Goal: Task Accomplishment & Management: Use online tool/utility

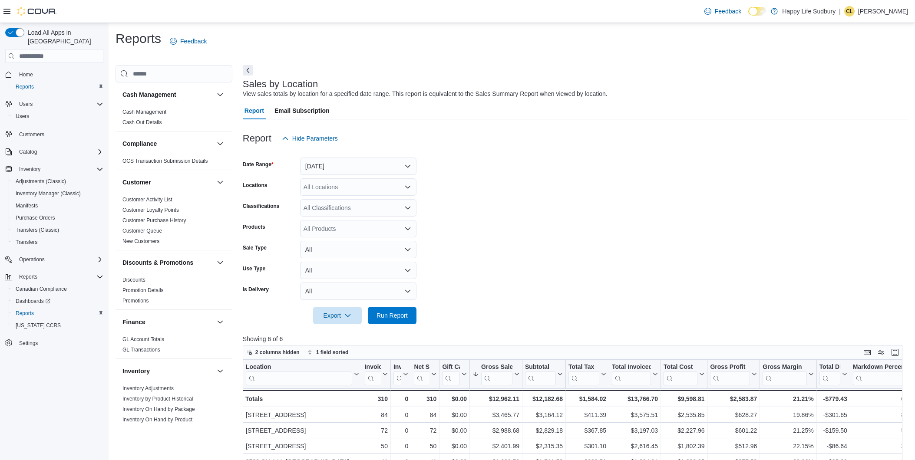
scroll to position [48, 0]
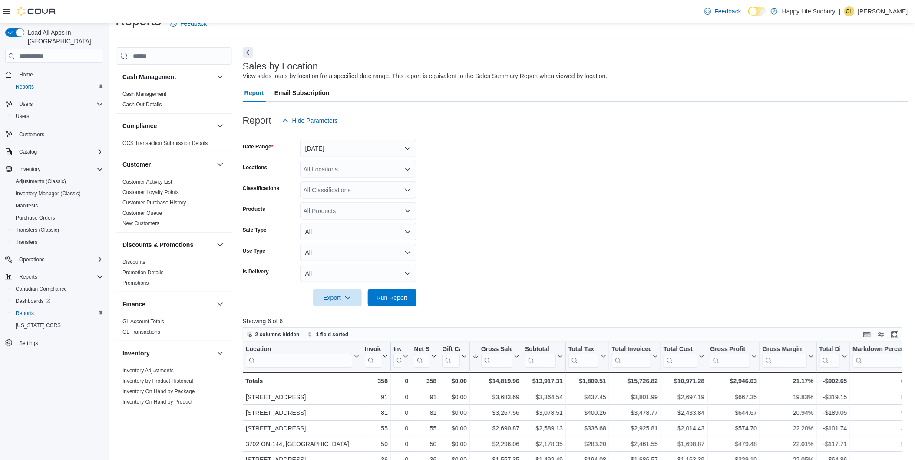
scroll to position [48, 0]
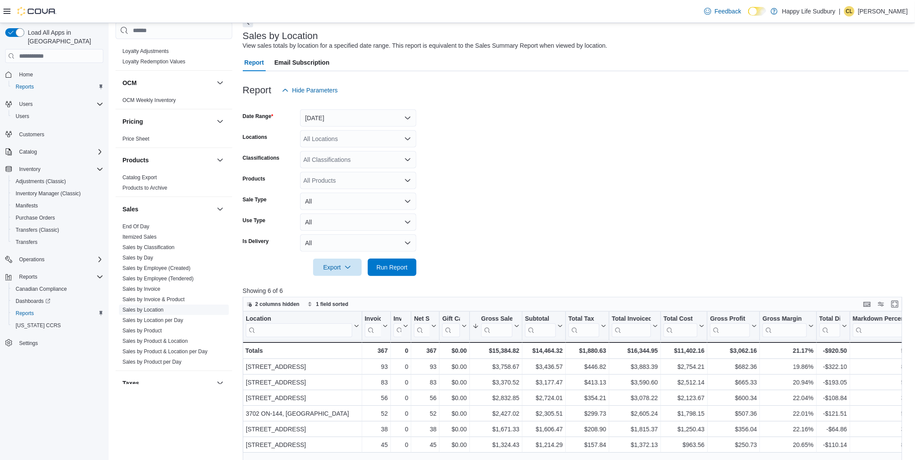
scroll to position [481, 0]
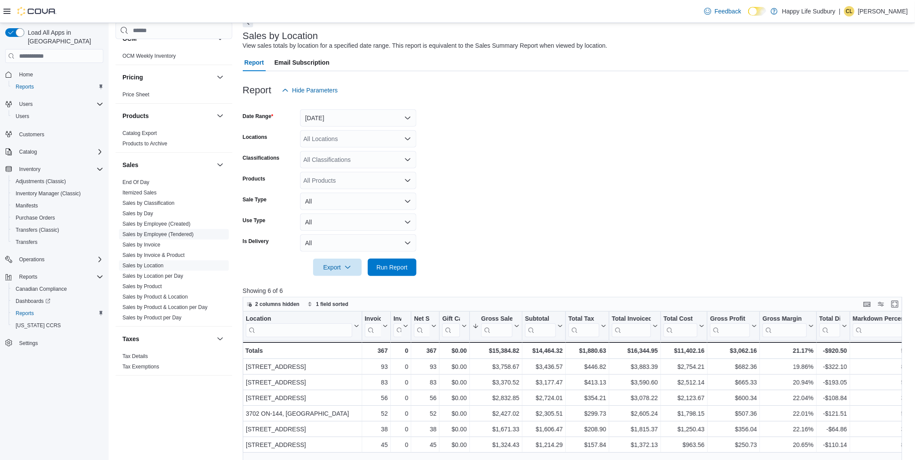
click at [158, 233] on link "Sales by Employee (Tendered)" at bounding box center [157, 234] width 71 height 6
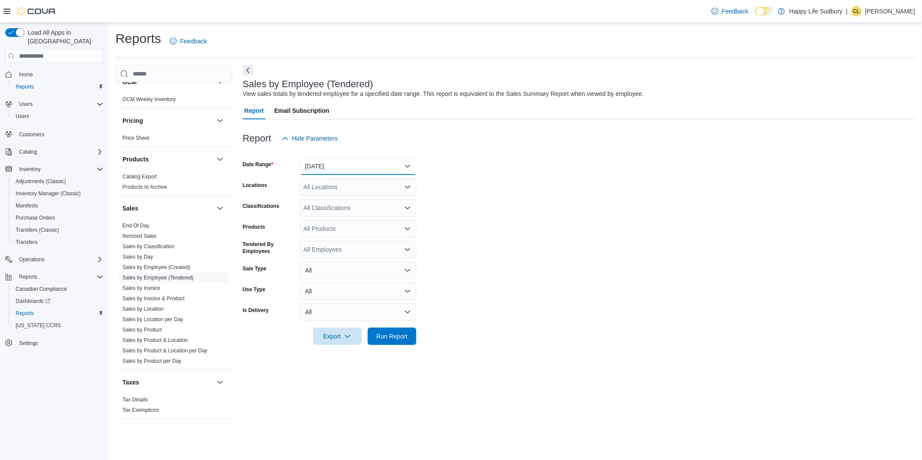
click at [404, 167] on button "Yesterday" at bounding box center [358, 166] width 116 height 17
click at [333, 201] on span "[DATE]" at bounding box center [363, 201] width 99 height 10
click at [402, 337] on span "Run Report" at bounding box center [391, 336] width 31 height 9
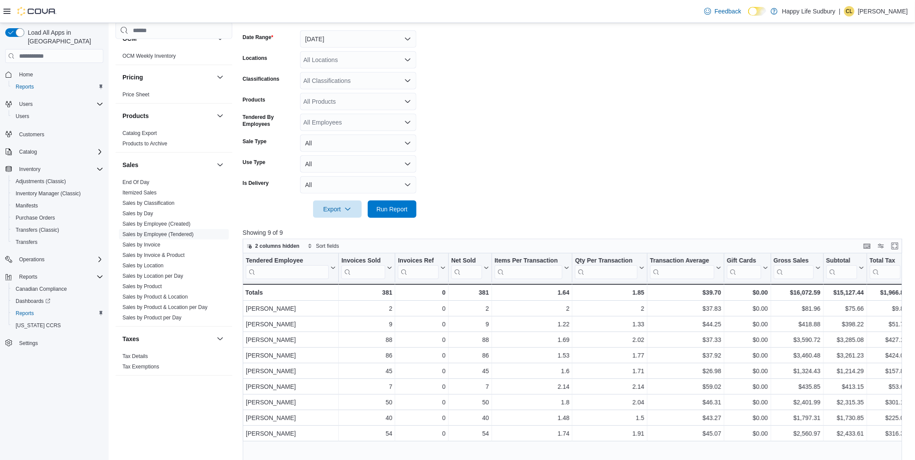
scroll to position [145, 0]
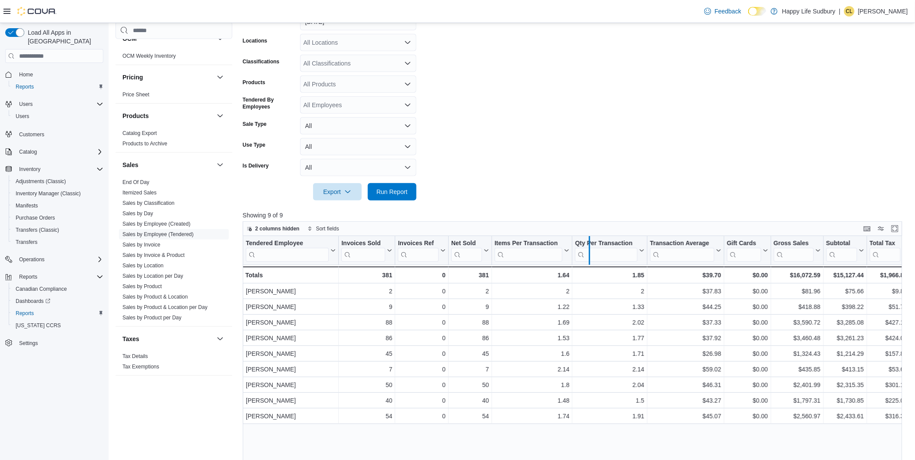
drag, startPoint x: 648, startPoint y: 253, endPoint x: 588, endPoint y: 254, distance: 60.4
click at [588, 254] on div at bounding box center [589, 250] width 7 height 29
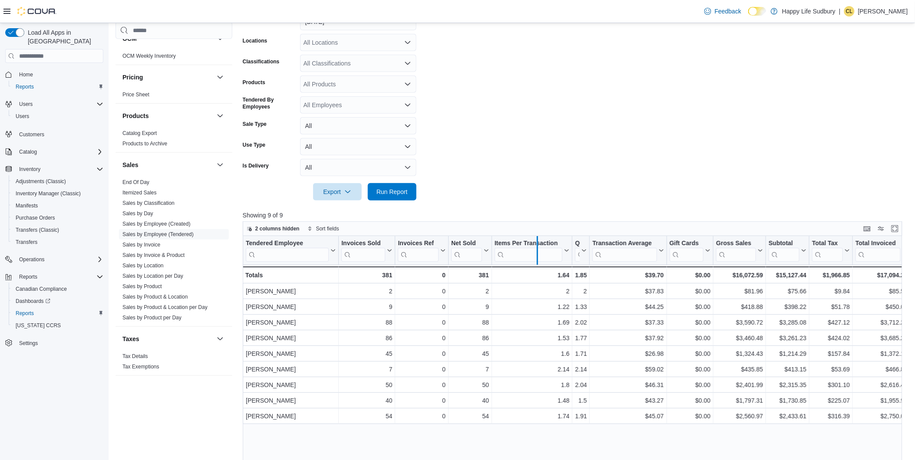
drag, startPoint x: 571, startPoint y: 254, endPoint x: 536, endPoint y: 262, distance: 35.5
click at [536, 262] on div at bounding box center [537, 250] width 7 height 29
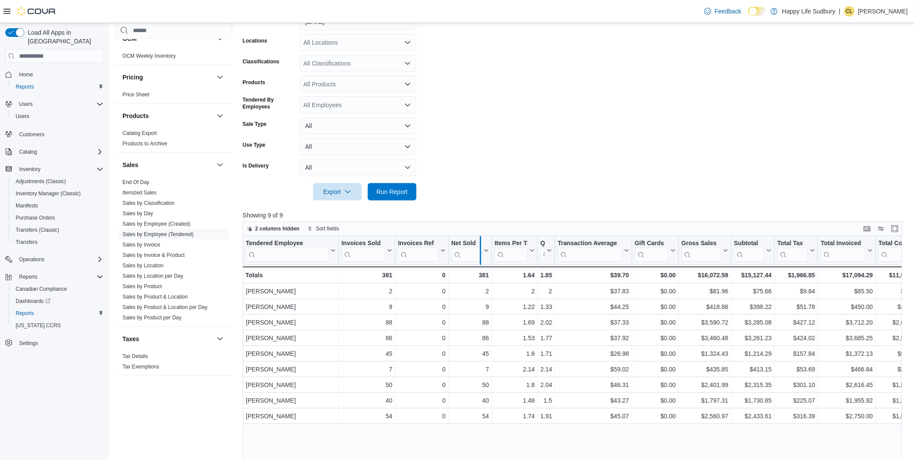
drag, startPoint x: 491, startPoint y: 254, endPoint x: 479, endPoint y: 257, distance: 11.7
click at [479, 257] on div at bounding box center [480, 250] width 7 height 29
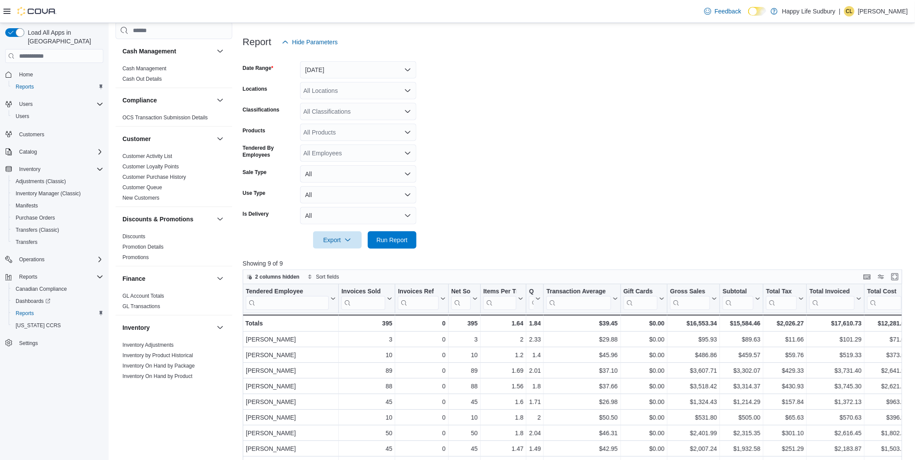
scroll to position [145, 0]
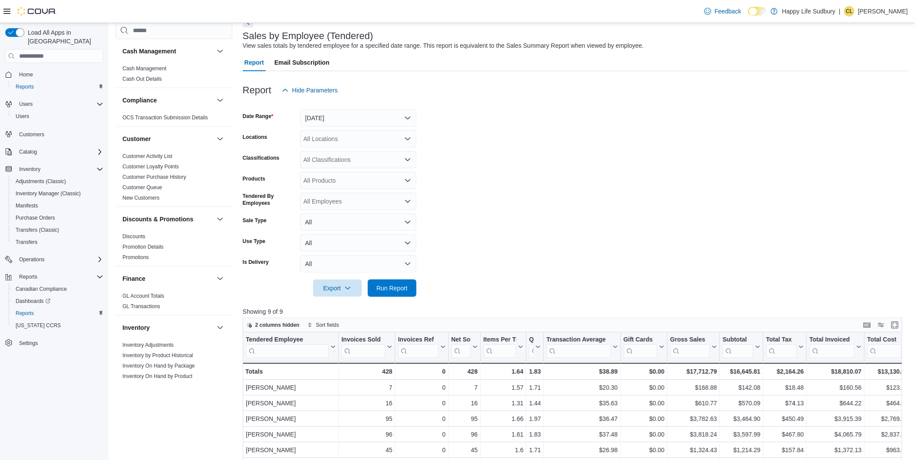
scroll to position [96, 0]
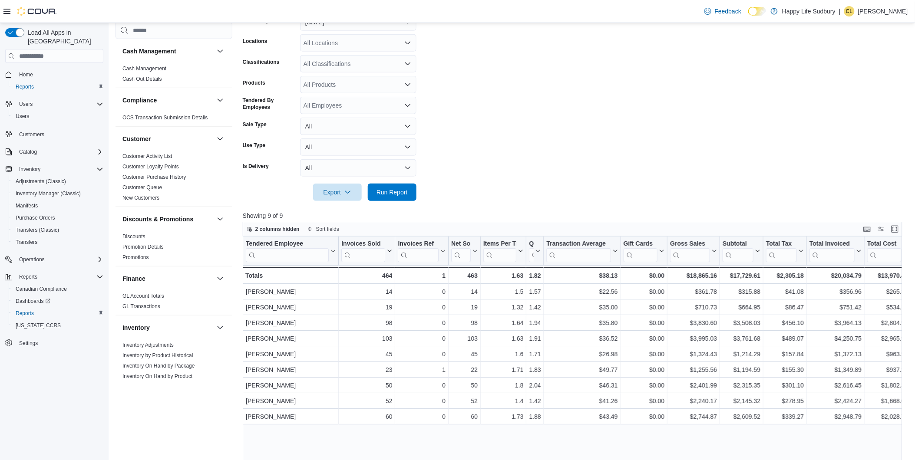
scroll to position [145, 0]
drag, startPoint x: 617, startPoint y: 254, endPoint x: 602, endPoint y: 257, distance: 15.2
click at [602, 257] on div at bounding box center [605, 250] width 7 height 29
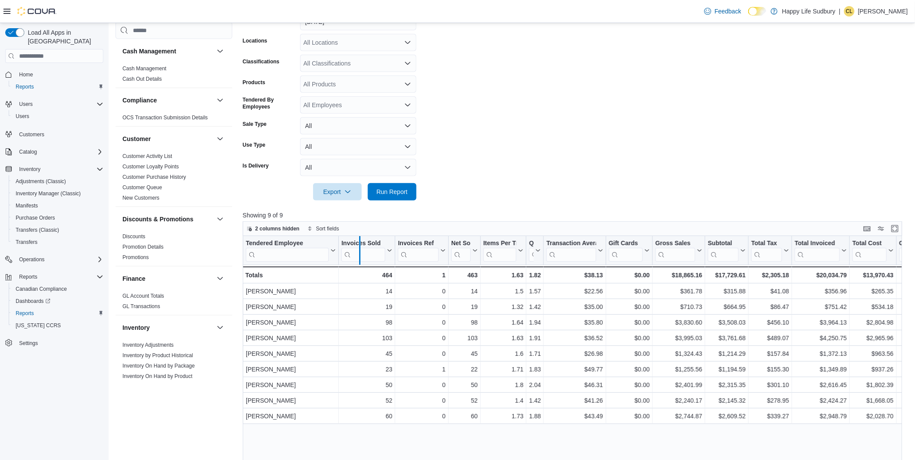
drag, startPoint x: 396, startPoint y: 252, endPoint x: 360, endPoint y: 257, distance: 36.8
click at [360, 257] on div at bounding box center [359, 250] width 7 height 29
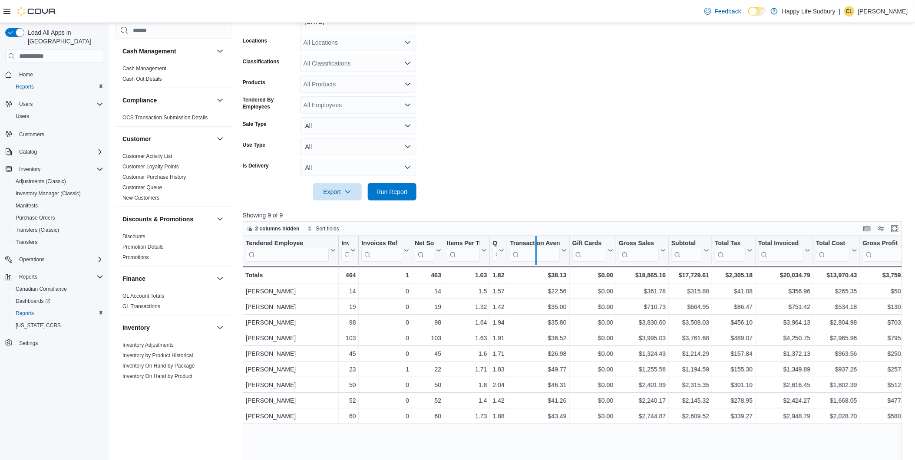
drag, startPoint x: 565, startPoint y: 253, endPoint x: 532, endPoint y: 258, distance: 33.9
click at [532, 258] on div at bounding box center [535, 250] width 7 height 29
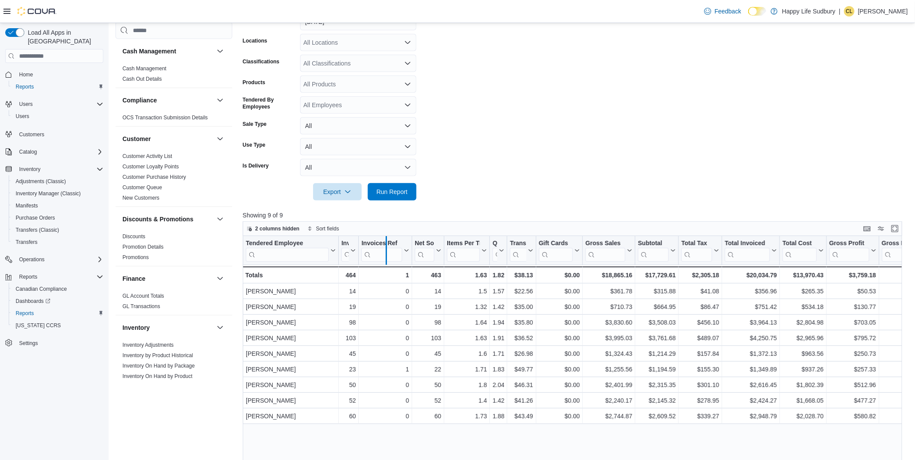
drag, startPoint x: 413, startPoint y: 254, endPoint x: 387, endPoint y: 256, distance: 25.7
click at [387, 256] on div at bounding box center [386, 250] width 7 height 29
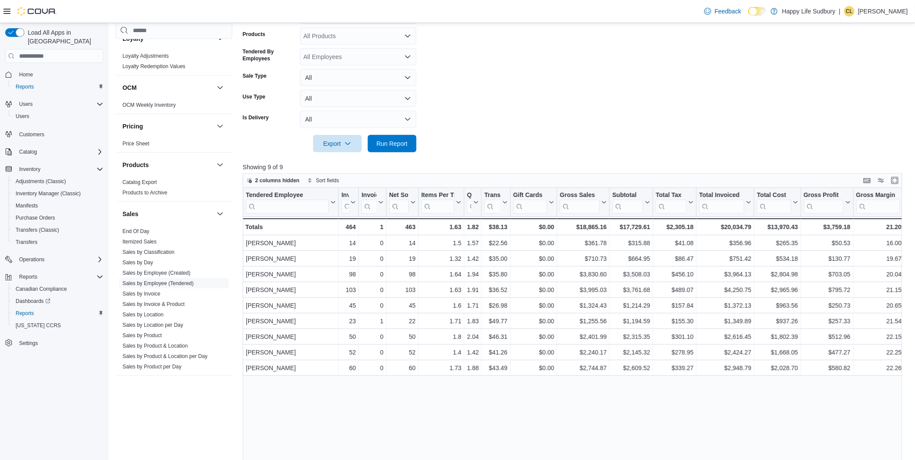
scroll to position [434, 0]
drag, startPoint x: 149, startPoint y: 314, endPoint x: 147, endPoint y: 308, distance: 6.2
click at [149, 314] on link "Sales by Location" at bounding box center [142, 313] width 41 height 6
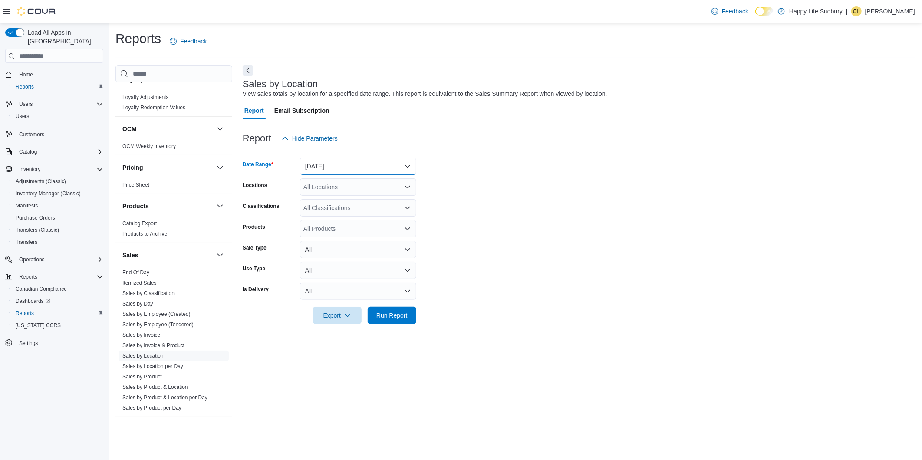
click at [410, 166] on button "[DATE]" at bounding box center [358, 166] width 116 height 17
click at [343, 201] on span "[DATE]" at bounding box center [363, 201] width 99 height 10
click at [384, 314] on span "Run Report" at bounding box center [391, 315] width 31 height 9
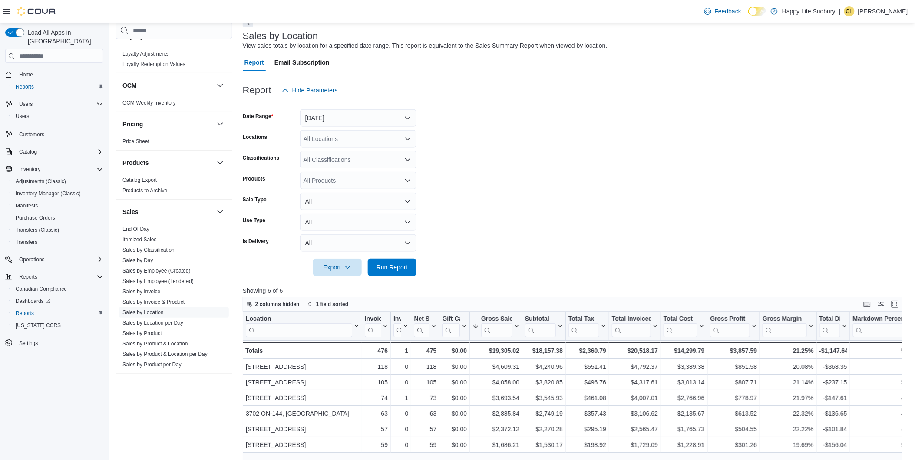
scroll to position [96, 0]
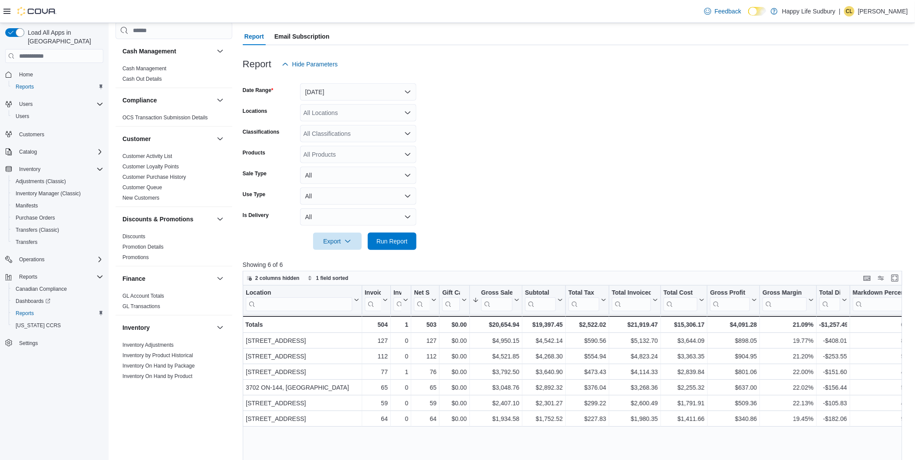
scroll to position [96, 0]
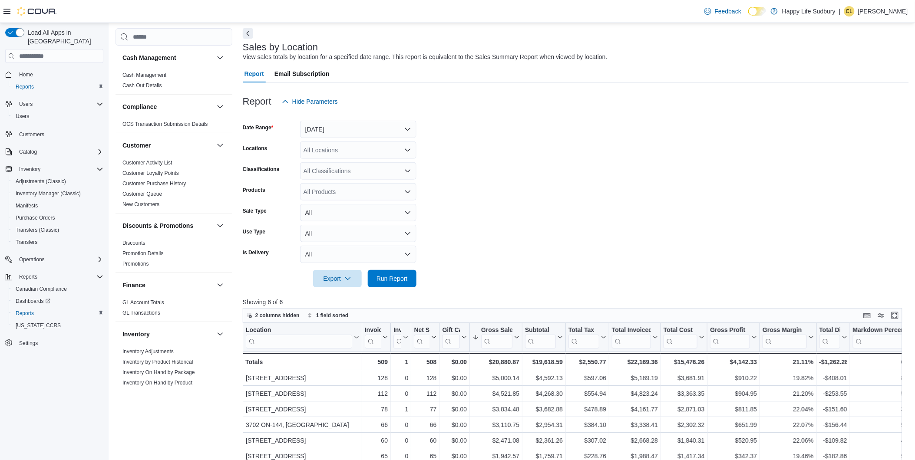
scroll to position [96, 0]
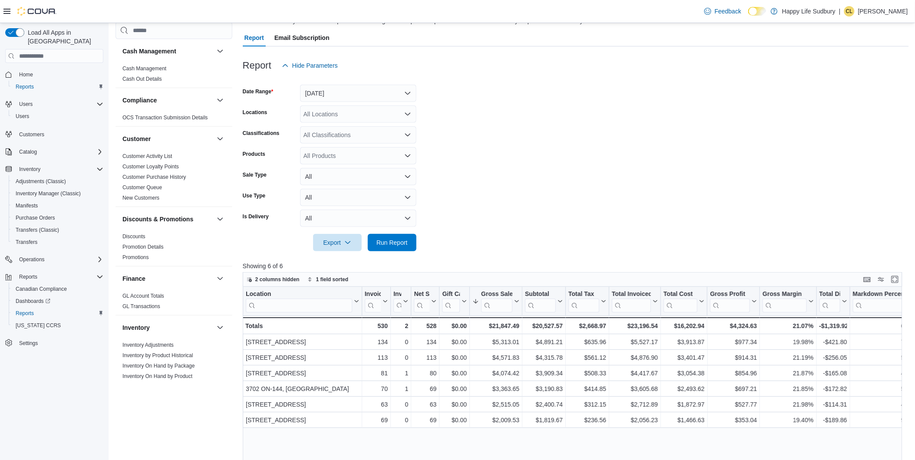
scroll to position [96, 0]
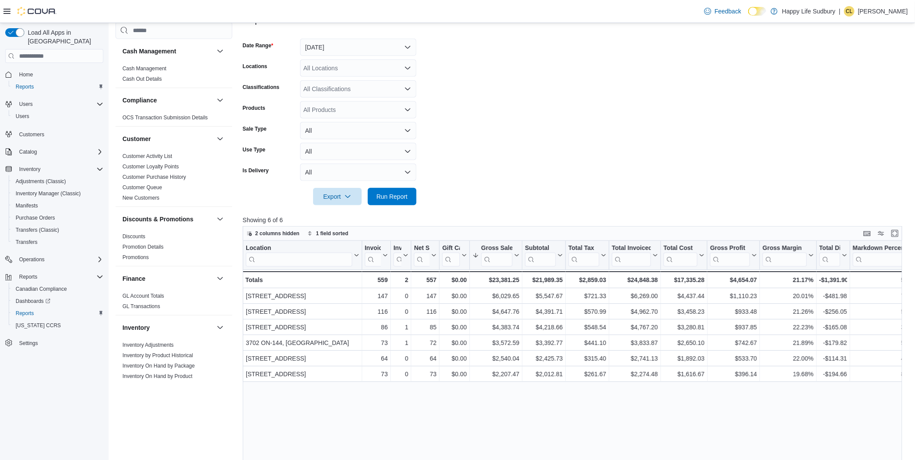
scroll to position [96, 0]
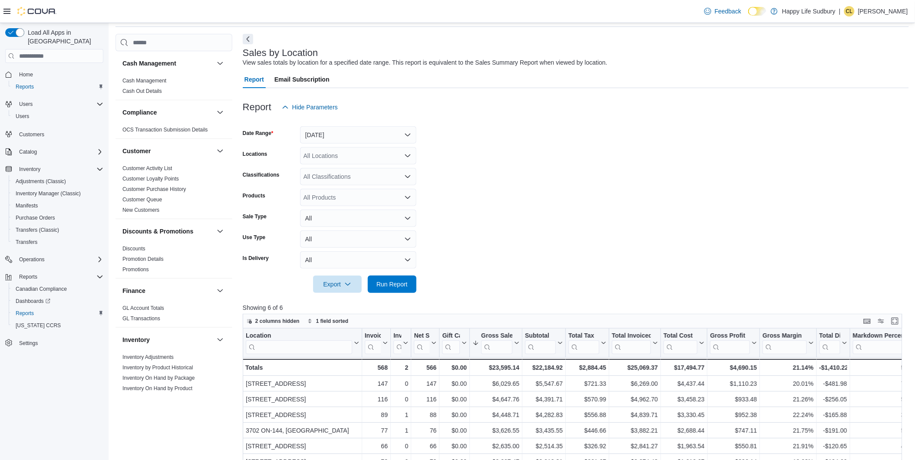
scroll to position [48, 0]
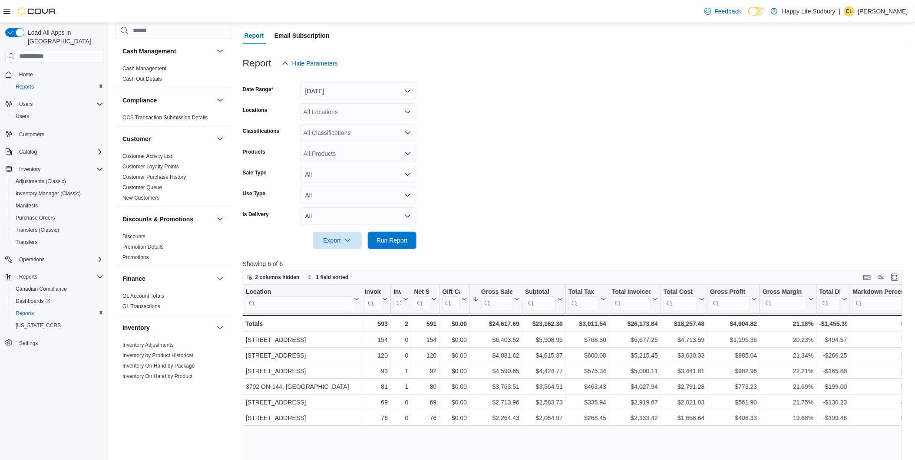
scroll to position [96, 0]
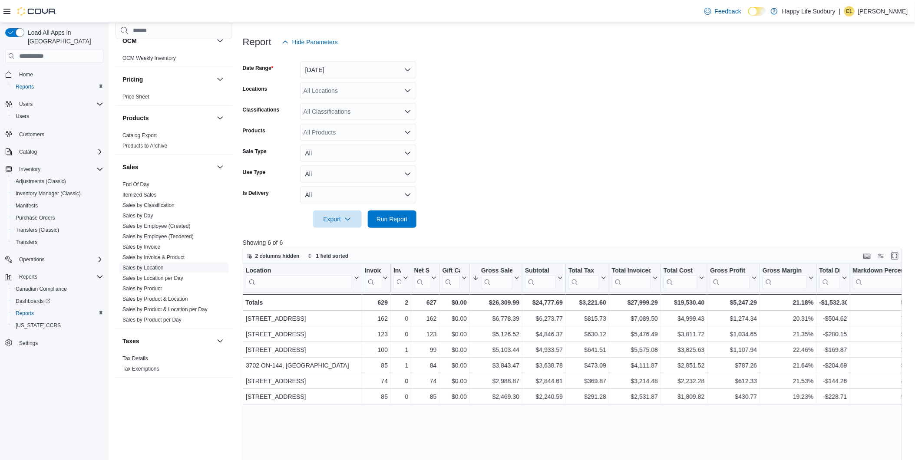
scroll to position [481, 0]
click at [149, 262] on span "Sales by Location" at bounding box center [142, 265] width 41 height 7
click at [149, 264] on link "Sales by Location" at bounding box center [142, 266] width 41 height 6
click at [158, 233] on link "Sales by Employee (Tendered)" at bounding box center [157, 234] width 71 height 6
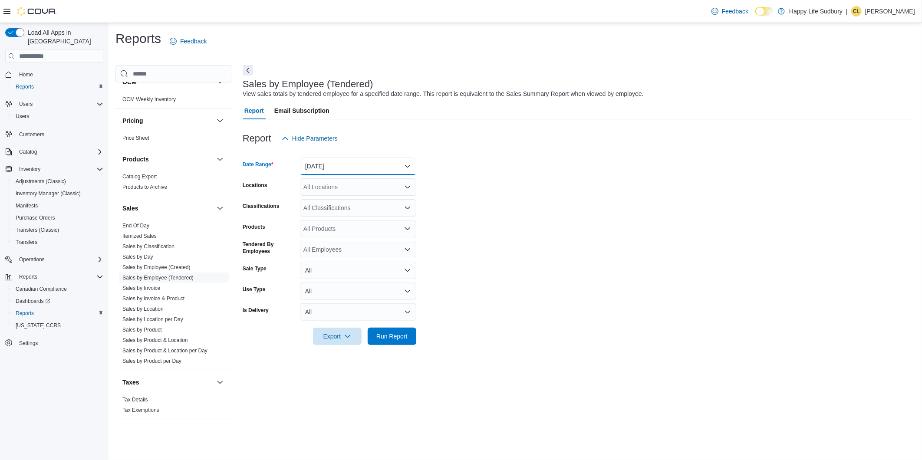
click at [410, 166] on button "[DATE]" at bounding box center [358, 166] width 116 height 17
click at [360, 197] on span "[DATE]" at bounding box center [363, 201] width 99 height 10
click at [394, 342] on span "Run Report" at bounding box center [392, 335] width 38 height 17
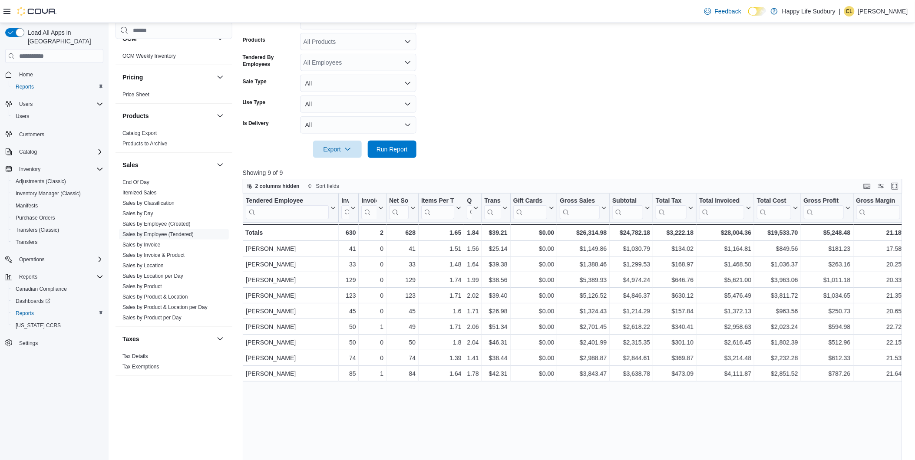
scroll to position [193, 0]
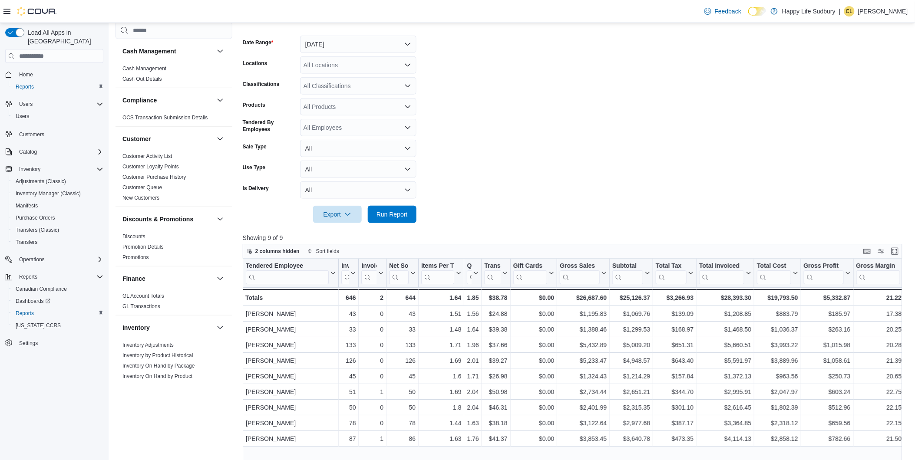
scroll to position [145, 0]
